Goal: Task Accomplishment & Management: Use online tool/utility

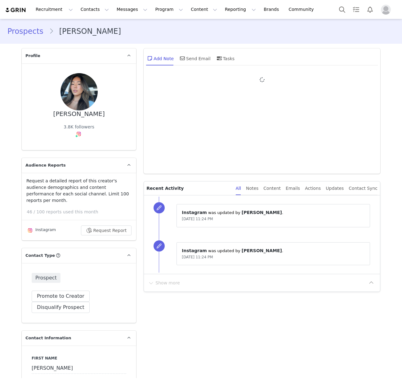
type input "+1 ([GEOGRAPHIC_DATA])"
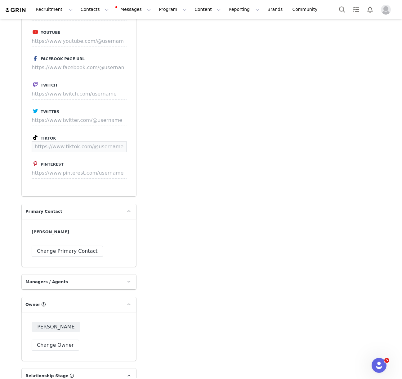
click at [79, 141] on input at bounding box center [79, 146] width 95 height 11
paste input "https://www.tiktok.com/@_emmayuan"
type input "https://www.tiktok.com/@_emmayuan"
drag, startPoint x: 114, startPoint y: 139, endPoint x: 137, endPoint y: 129, distance: 25.0
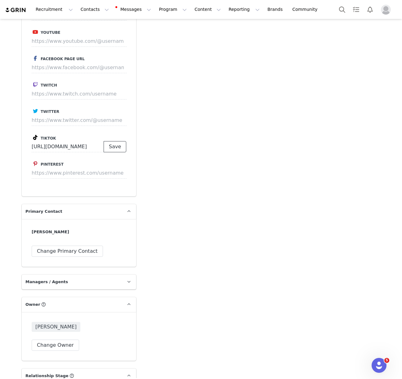
click at [114, 141] on button "Save" at bounding box center [115, 146] width 23 height 11
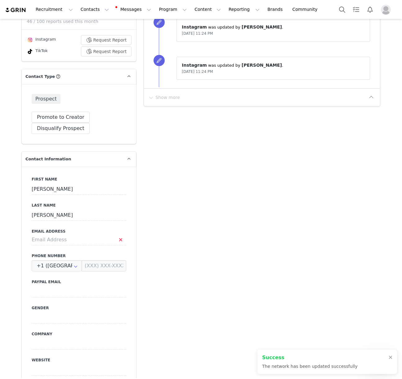
scroll to position [0, 0]
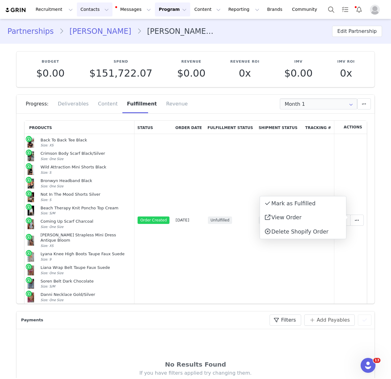
click at [91, 11] on button "Contacts Contacts" at bounding box center [95, 9] width 36 height 14
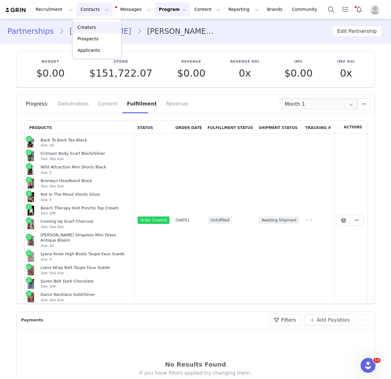
click at [90, 25] on p "Creators" at bounding box center [86, 27] width 19 height 7
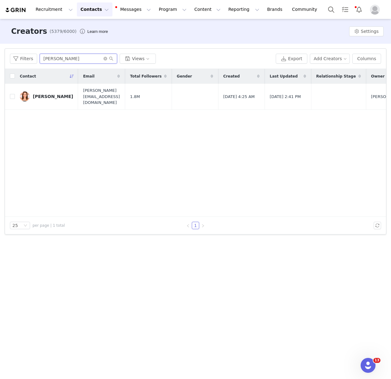
click at [52, 58] on input "morgan mcguire" at bounding box center [78, 59] width 77 height 10
type input "courtney antalek"
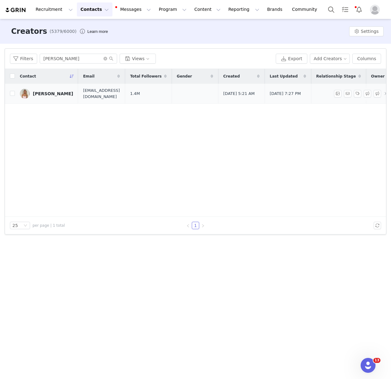
click at [56, 90] on link "Courtney Antalek" at bounding box center [46, 94] width 53 height 10
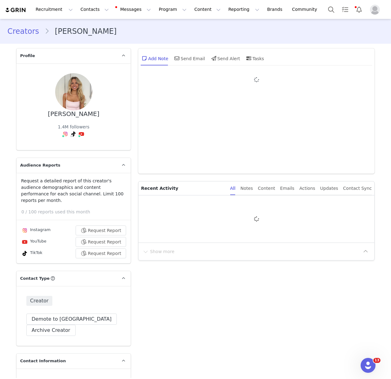
type input "+1 ([GEOGRAPHIC_DATA])"
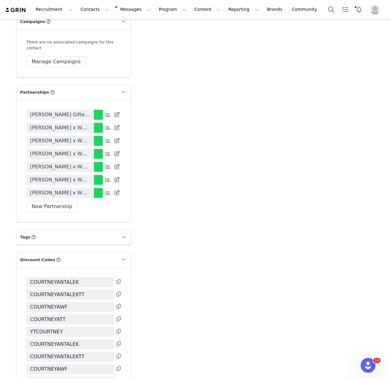
scroll to position [1358, 0]
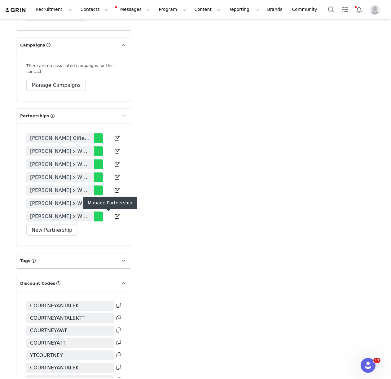
click at [105, 219] on span at bounding box center [107, 215] width 7 height 7
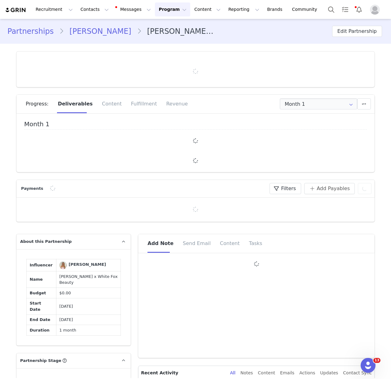
type input "+1 ([GEOGRAPHIC_DATA])"
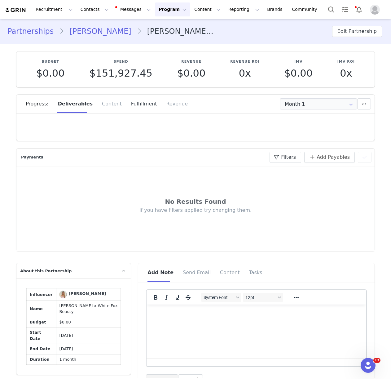
click at [133, 107] on div "Fulfillment" at bounding box center [143, 104] width 35 height 19
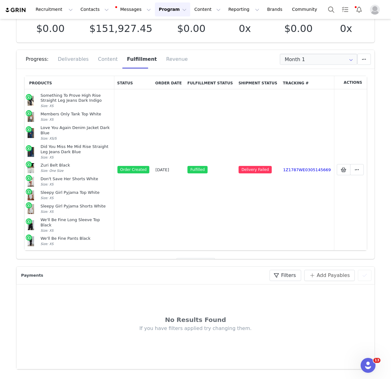
scroll to position [45, 0]
click at [205, 259] on span "Add New" at bounding box center [199, 262] width 22 height 7
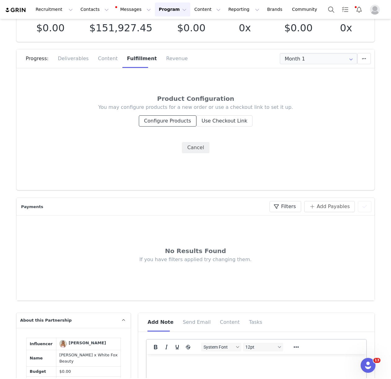
click at [171, 126] on button "Configure Products" at bounding box center [168, 120] width 58 height 11
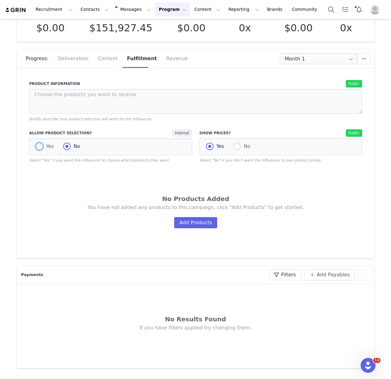
click at [38, 147] on span at bounding box center [39, 146] width 7 height 7
click at [38, 147] on input "Yes" at bounding box center [39, 147] width 7 height 8
radio input "true"
radio input "false"
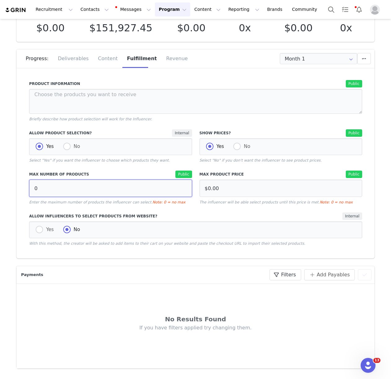
drag, startPoint x: 36, startPoint y: 188, endPoint x: 21, endPoint y: 188, distance: 14.9
click at [22, 188] on div "Product Information Public Briefly describe how product selection will work for…" at bounding box center [195, 165] width 358 height 186
type input "15"
click at [157, 213] on div "Allow Influencers to Select Products from Website? Internal" at bounding box center [195, 215] width 333 height 7
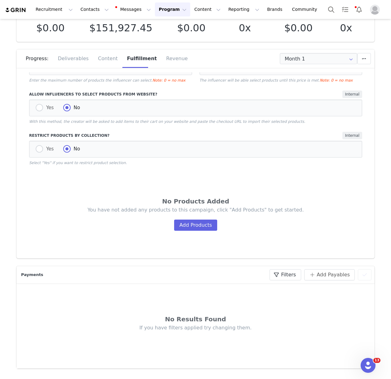
scroll to position [156, 0]
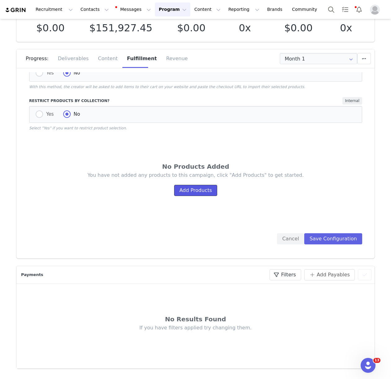
click at [187, 195] on button "Add Products" at bounding box center [195, 190] width 43 height 11
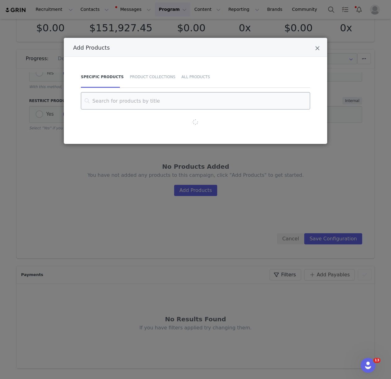
drag, startPoint x: 147, startPoint y: 78, endPoint x: 147, endPoint y: 95, distance: 17.0
click at [147, 78] on div "Product Collections" at bounding box center [153, 77] width 52 height 22
click at [146, 100] on input "Add Products" at bounding box center [196, 100] width 214 height 17
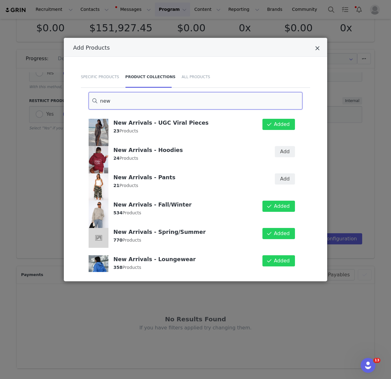
type input "new"
click at [316, 48] on icon "Close" at bounding box center [317, 48] width 5 height 6
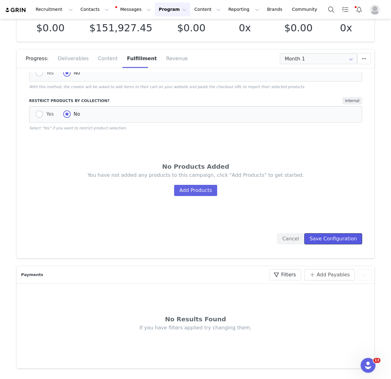
click at [338, 244] on button "Save Configuration" at bounding box center [333, 238] width 58 height 11
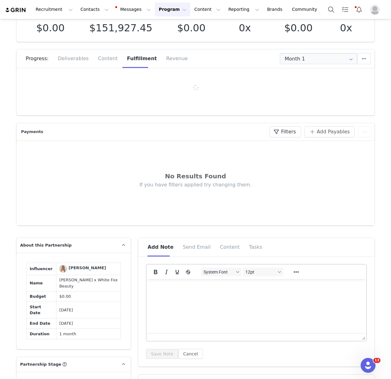
scroll to position [0, 0]
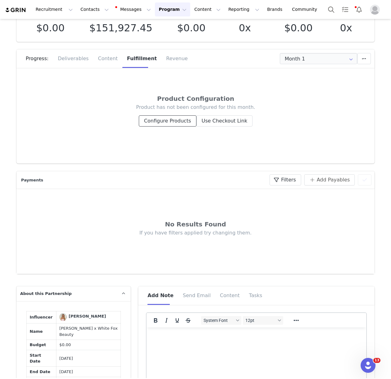
click at [161, 121] on button "Configure Products" at bounding box center [168, 120] width 58 height 11
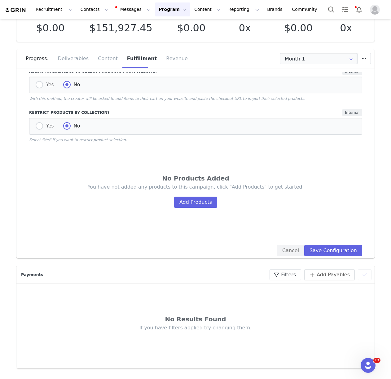
scroll to position [163, 0]
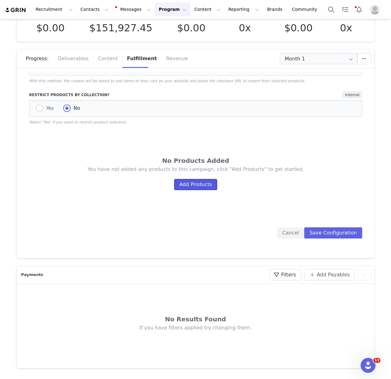
click at [199, 189] on button "Add Products" at bounding box center [195, 184] width 43 height 11
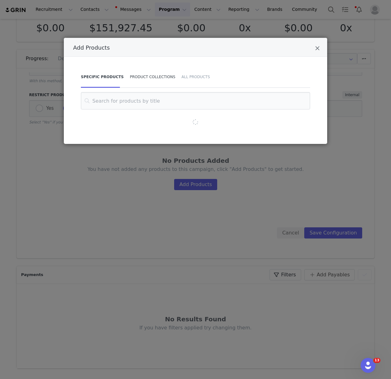
click at [157, 75] on div "Product Collections" at bounding box center [153, 77] width 52 height 22
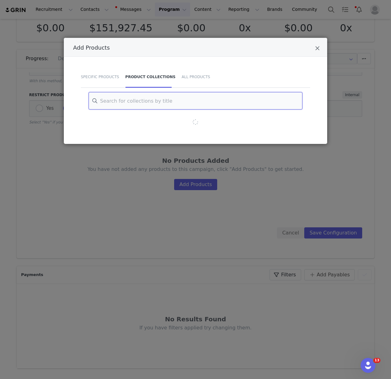
click at [156, 102] on input "Add Products" at bounding box center [196, 100] width 214 height 17
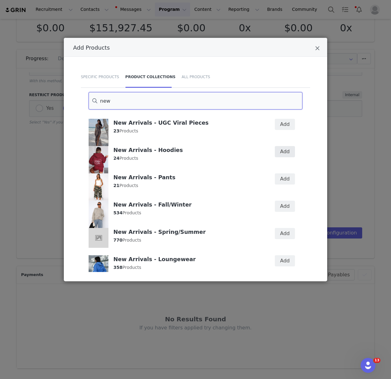
type input "new"
click at [282, 152] on button "Add" at bounding box center [285, 151] width 20 height 11
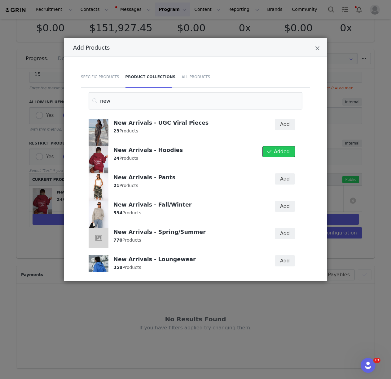
scroll to position [115, 0]
drag, startPoint x: 283, startPoint y: 176, endPoint x: 285, endPoint y: 192, distance: 16.7
click at [283, 176] on button "Add" at bounding box center [285, 178] width 20 height 11
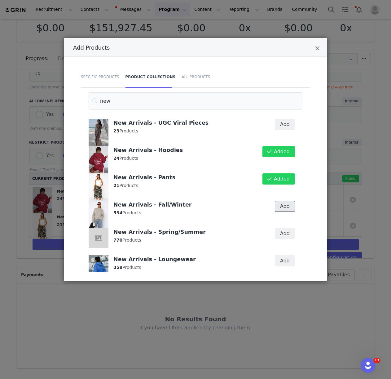
click at [285, 202] on button "Add" at bounding box center [285, 206] width 20 height 11
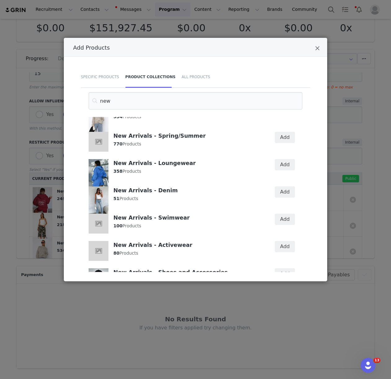
scroll to position [91, 0]
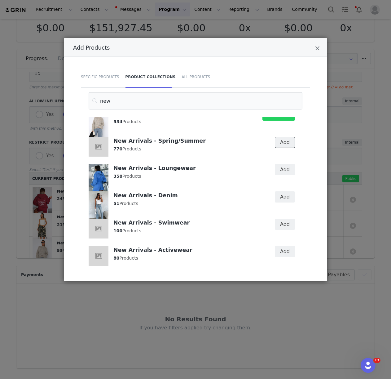
drag, startPoint x: 281, startPoint y: 139, endPoint x: 282, endPoint y: 163, distance: 23.9
click at [281, 139] on button "Add" at bounding box center [285, 142] width 20 height 11
click at [282, 165] on button "Add" at bounding box center [285, 169] width 20 height 11
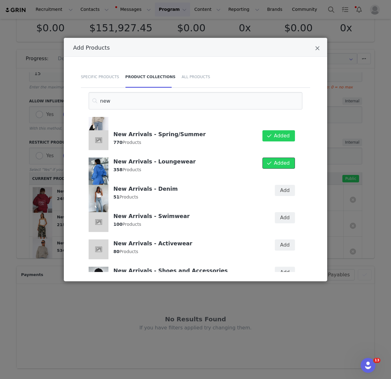
scroll to position [99, 0]
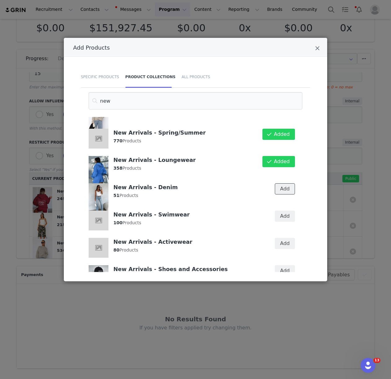
drag, startPoint x: 282, startPoint y: 188, endPoint x: 283, endPoint y: 196, distance: 8.1
click at [282, 188] on button "Add" at bounding box center [285, 188] width 20 height 11
drag, startPoint x: 283, startPoint y: 218, endPoint x: 284, endPoint y: 228, distance: 10.6
click at [283, 218] on button "Add" at bounding box center [285, 215] width 20 height 11
click at [284, 244] on button "Add" at bounding box center [285, 243] width 20 height 11
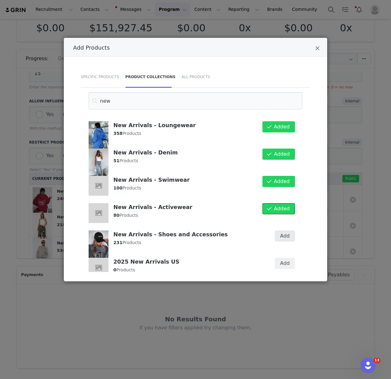
scroll to position [136, 0]
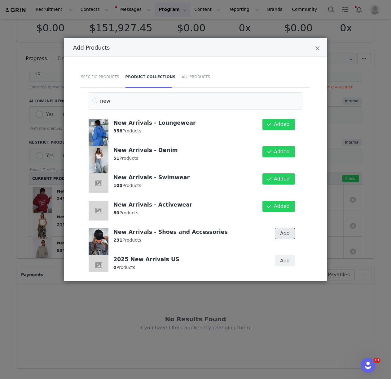
click at [285, 233] on button "Add" at bounding box center [285, 233] width 20 height 11
click at [318, 46] on icon "Close" at bounding box center [317, 48] width 5 height 6
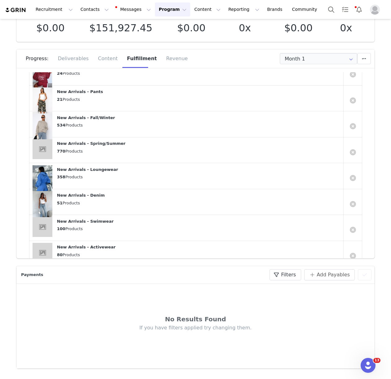
scroll to position [321, 0]
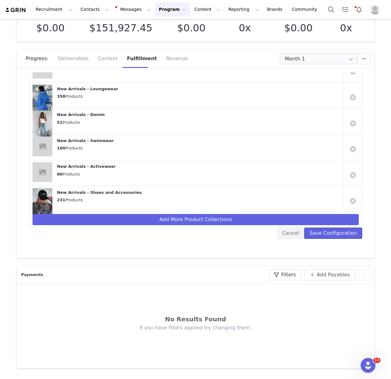
click at [328, 230] on button "Save Configuration" at bounding box center [333, 232] width 58 height 11
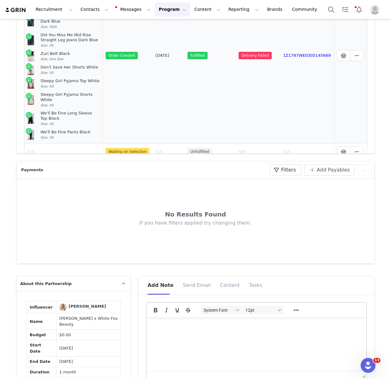
scroll to position [156, 0]
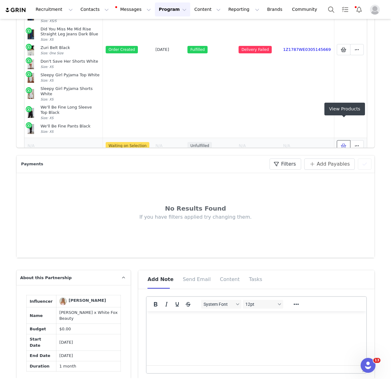
click at [339, 140] on button at bounding box center [344, 145] width 14 height 11
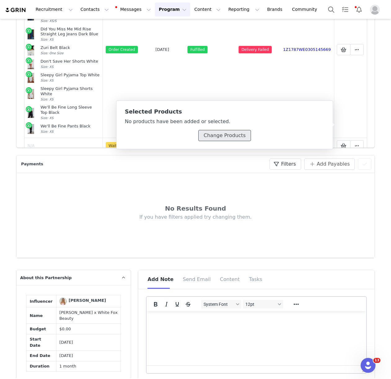
click at [232, 132] on button "Change Products" at bounding box center [224, 135] width 52 height 11
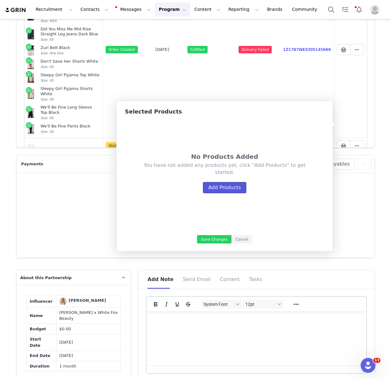
click at [228, 184] on button "Add Products" at bounding box center [224, 187] width 43 height 11
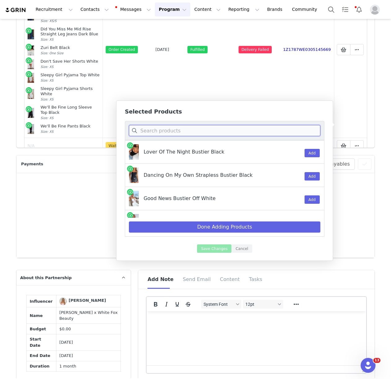
click at [172, 132] on input at bounding box center [225, 130] width 192 height 11
paste input "Something To Prove High Rise Straight Leg Jeans Dark Indigo"
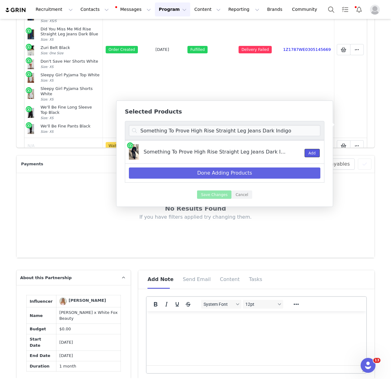
click at [316, 153] on button "Add" at bounding box center [312, 153] width 15 height 8
click at [184, 131] on input "Something To Prove High Rise Straight Leg Jeans Dark Indigo" at bounding box center [225, 130] width 192 height 11
paste input "Members Only Tank Top White"
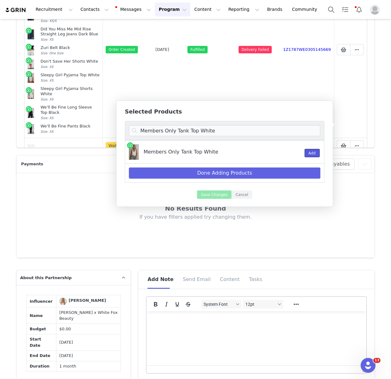
click at [306, 153] on button "Add" at bounding box center [312, 153] width 15 height 8
click at [201, 130] on input "Members Only Tank Top White" at bounding box center [225, 130] width 192 height 11
paste input "Love You Again Denim Jacket Dark Blu"
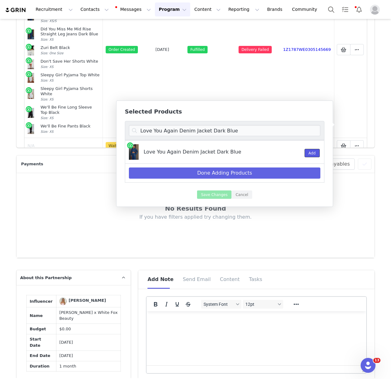
click at [309, 152] on button "Add" at bounding box center [312, 153] width 15 height 8
click at [167, 130] on input "Love You Again Denim Jacket Dark Blue" at bounding box center [225, 130] width 192 height 11
paste input "Did You Miss Me Mid Rise Straight Leg Jeans"
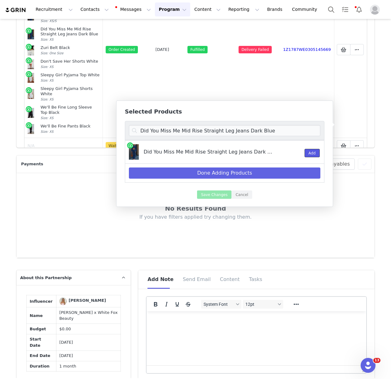
click at [308, 150] on button "Add" at bounding box center [312, 153] width 15 height 8
click at [164, 129] on input "Did You Miss Me Mid Rise Straight Leg Jeans Dark Blue" at bounding box center [225, 130] width 192 height 11
paste input "Zuri Belt Black"
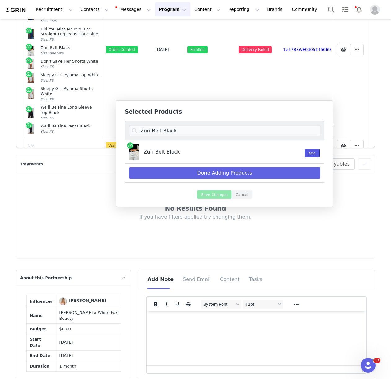
click at [313, 151] on button "Add" at bounding box center [312, 153] width 15 height 8
click at [233, 126] on input "Zuri Belt Black" at bounding box center [225, 130] width 192 height 11
paste input "Don't Save Her Shorts White"
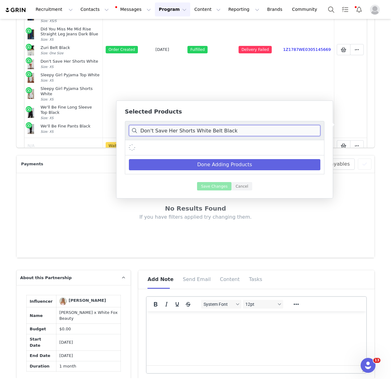
click at [217, 130] on input "Don't Save Her Shorts White Belt Black" at bounding box center [225, 130] width 192 height 11
paste input
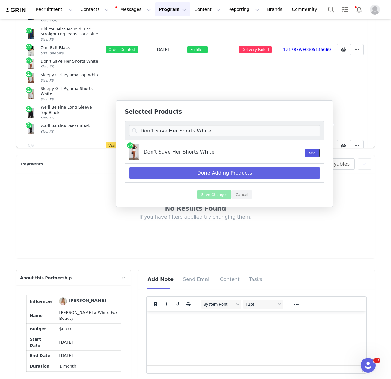
click at [311, 151] on button "Add" at bounding box center [312, 153] width 15 height 8
click at [186, 129] on input "Don't Save Her Shorts White" at bounding box center [225, 130] width 192 height 11
paste input "Sleepy Girl Pyjama Top"
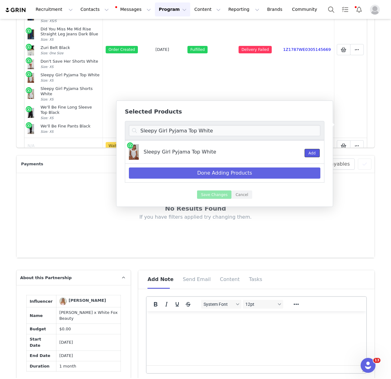
click at [312, 150] on button "Add" at bounding box center [312, 153] width 15 height 8
click at [170, 128] on input "Sleepy Girl Pyjama Top White" at bounding box center [225, 130] width 192 height 11
paste input "Shorts"
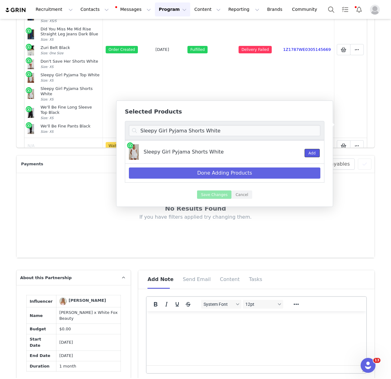
click at [311, 150] on button "Add" at bounding box center [312, 153] width 15 height 8
click at [235, 131] on input "Sleepy Girl Pyjama Shorts White" at bounding box center [225, 130] width 192 height 11
paste input "We'll Be Fine Long Sleeve Top Black"
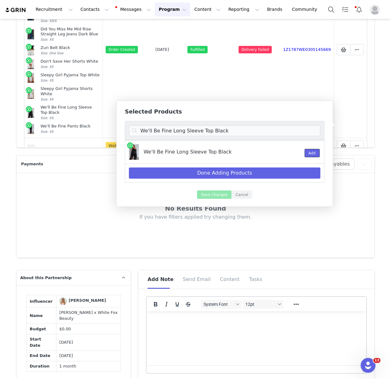
click at [310, 149] on button "Add" at bounding box center [312, 153] width 15 height 8
click at [225, 127] on input "We'll Be Fine Long Sleeve Top Black" at bounding box center [225, 130] width 192 height 11
paste input "Pants"
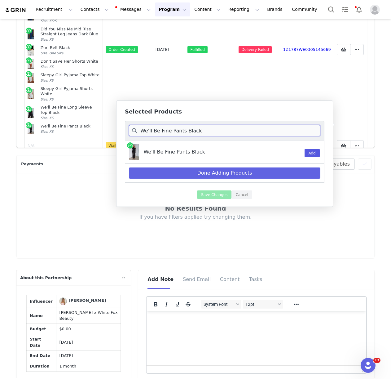
type input "We'll Be Fine Pants Black"
click at [310, 151] on button "Add" at bounding box center [312, 153] width 15 height 8
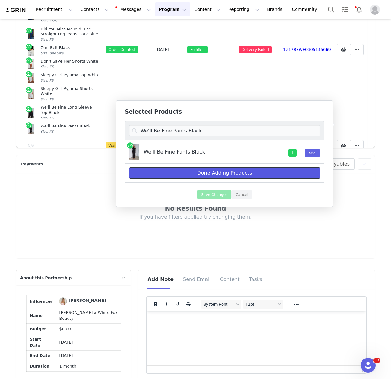
click at [227, 177] on button "Done Adding Products" at bounding box center [225, 172] width 192 height 11
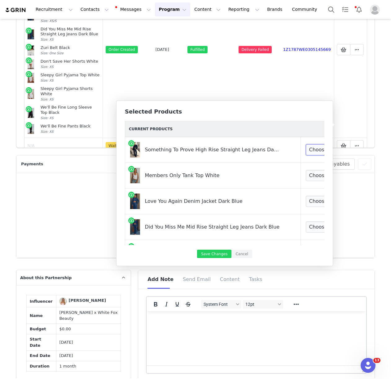
click at [306, 153] on select "Choose Size XXS XS S M L XL" at bounding box center [329, 149] width 46 height 11
select select "28012267"
click at [306, 172] on select "Choose Size XXS XS S M L XL" at bounding box center [329, 175] width 46 height 11
select select "27950548"
click at [306, 198] on select "Choose Size XS/S S/M M/L L/XL" at bounding box center [329, 201] width 46 height 11
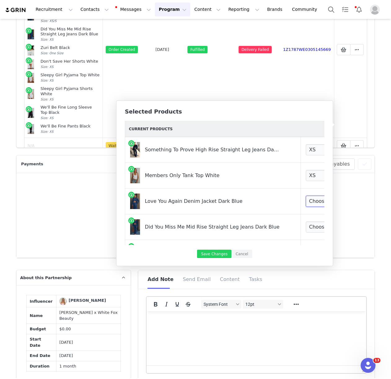
select select "27625394"
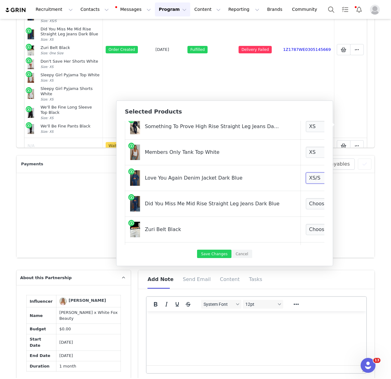
scroll to position [24, 0]
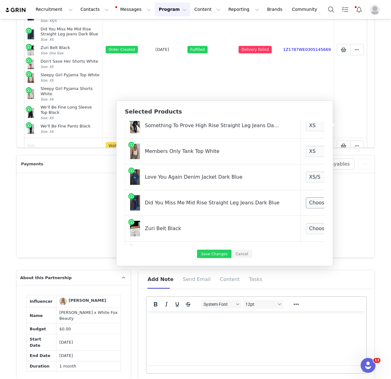
click at [301, 197] on td "Choose Size XXS XS S M L XL" at bounding box center [329, 203] width 56 height 26
click at [306, 203] on select "Choose Size XXS XS S M L XL" at bounding box center [329, 202] width 46 height 11
select select "27628692"
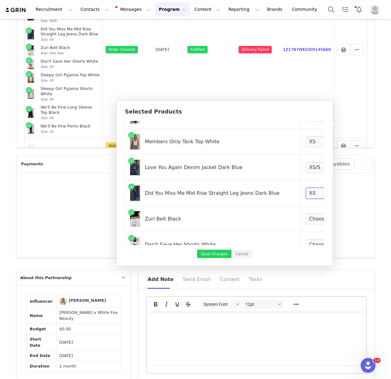
scroll to position [58, 0]
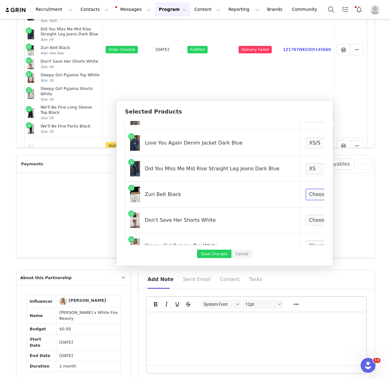
click at [306, 193] on select "Choose Size One Size" at bounding box center [329, 194] width 46 height 11
select select "27332876"
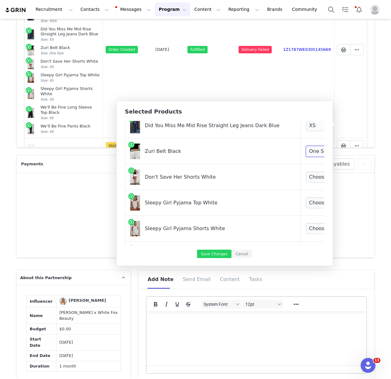
scroll to position [104, 0]
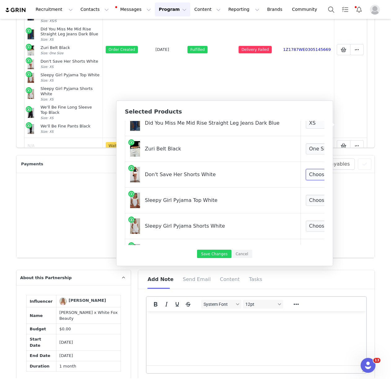
click at [306, 176] on select "Choose Size XXS XS S M L XL" at bounding box center [329, 174] width 46 height 11
select select "27627173"
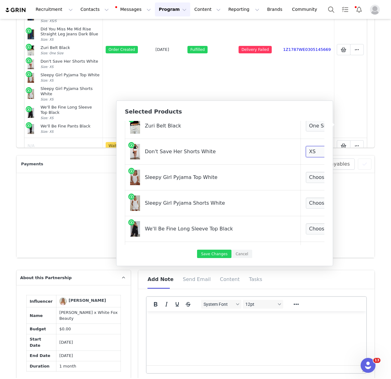
scroll to position [136, 0]
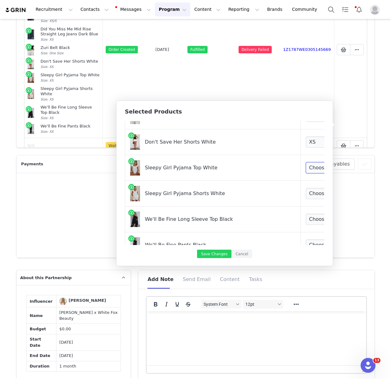
click at [306, 172] on select "Choose Size XXS XS S M L XL" at bounding box center [329, 167] width 46 height 11
select select "28012171"
click at [306, 196] on select "Choose Size XXS XS S M L XL" at bounding box center [329, 193] width 46 height 11
select select "28012135"
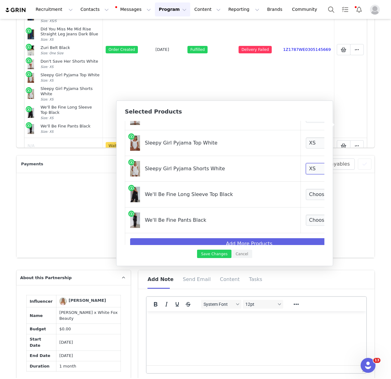
scroll to position [171, 0]
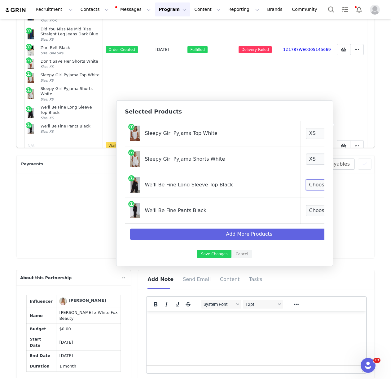
click at [306, 186] on select "Choose Size XXS XS S M L XL" at bounding box center [329, 184] width 46 height 11
select select "26224198"
click at [306, 212] on select "Choose Size XXS XS S M L XL" at bounding box center [329, 210] width 46 height 11
select select "26223982"
click at [207, 253] on button "Save Changes" at bounding box center [214, 253] width 34 height 8
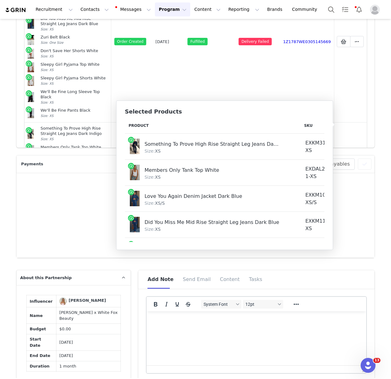
scroll to position [14, 0]
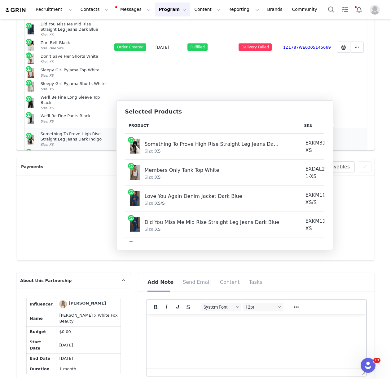
click at [355, 141] on td "Mark as Fulfilled Create Shopify Draft Order Create Shopify Order Reconfigure P…" at bounding box center [350, 208] width 33 height 161
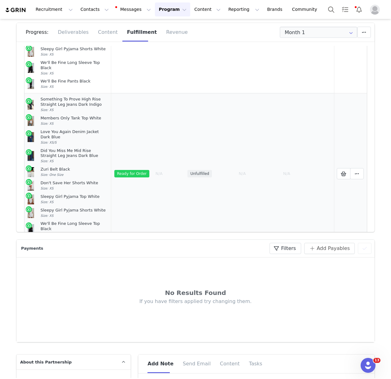
scroll to position [147, 0]
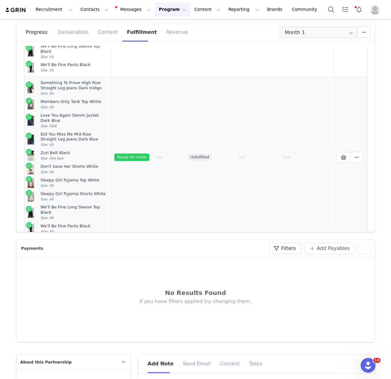
drag, startPoint x: 41, startPoint y: 71, endPoint x: 66, endPoint y: 209, distance: 140.1
click at [66, 209] on td "Something To Prove High Rise Straight Leg Jeans Dark Indigo Size: XS Members On…" at bounding box center [67, 157] width 87 height 161
copy td "Something To Prove High Rise Straight Leg Jeans Dark Indigo Size: XS Members On…"
click at [363, 152] on button at bounding box center [357, 157] width 14 height 11
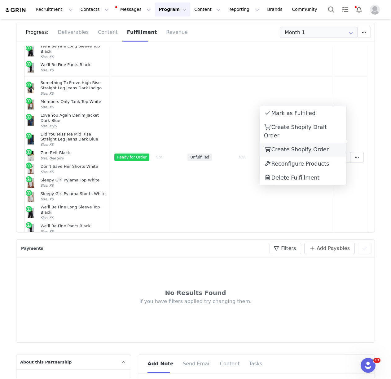
click at [318, 144] on div "Create Shopify Order" at bounding box center [303, 150] width 86 height 14
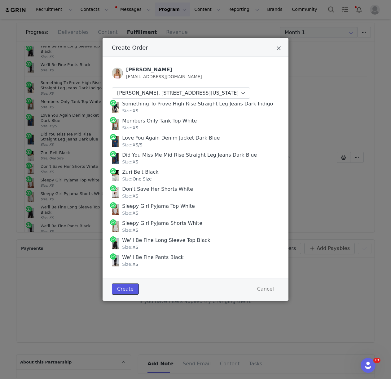
click at [130, 293] on button "Create" at bounding box center [125, 288] width 27 height 11
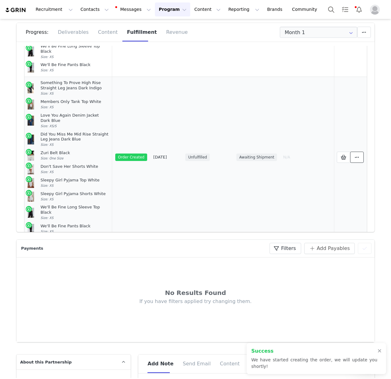
click at [363, 152] on button at bounding box center [357, 157] width 14 height 11
click at [314, 139] on link "View Order" at bounding box center [303, 141] width 86 height 14
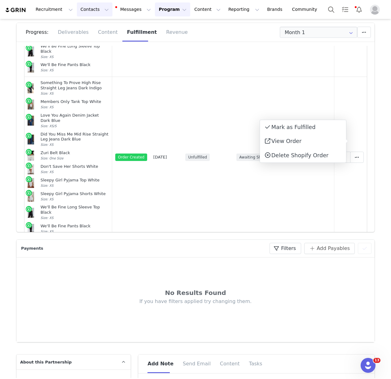
click at [90, 14] on button "Contacts Contacts" at bounding box center [95, 9] width 36 height 14
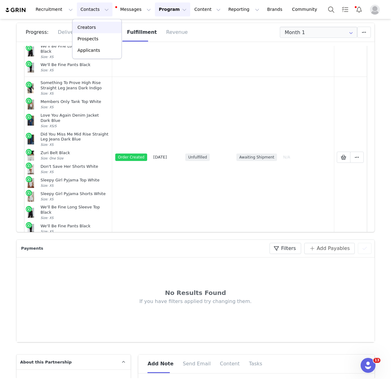
click at [94, 26] on p "Creators" at bounding box center [86, 27] width 19 height 7
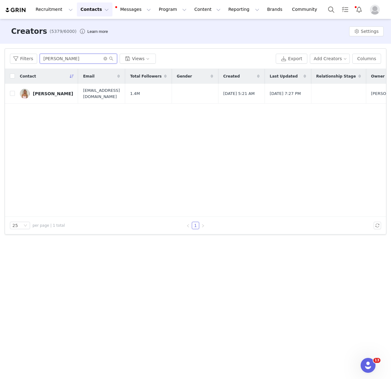
click at [60, 57] on input "courtney antalek" at bounding box center [78, 59] width 77 height 10
type input "NOELLE"
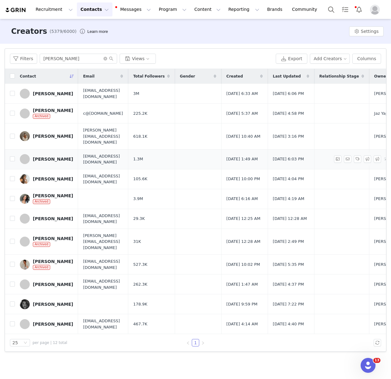
click at [52, 156] on div "Noelle Shelton" at bounding box center [53, 158] width 40 height 5
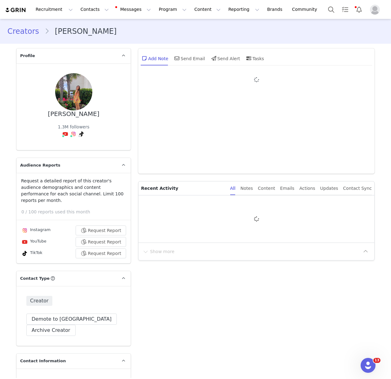
type input "+1 ([GEOGRAPHIC_DATA])"
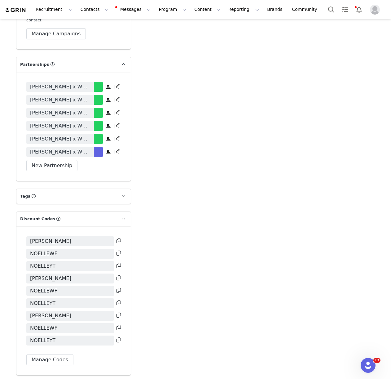
scroll to position [1422, 0]
